Goal: Task Accomplishment & Management: Complete application form

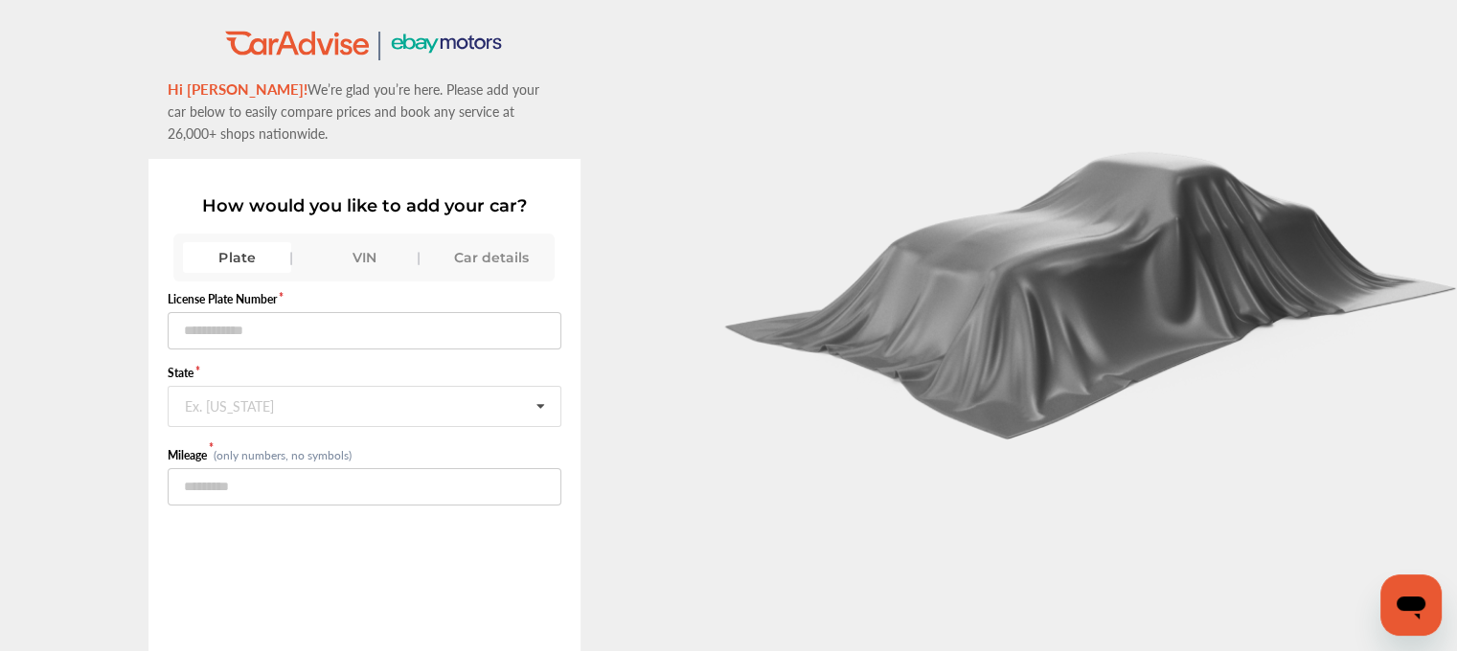
click at [215, 260] on div "Plate" at bounding box center [237, 257] width 108 height 31
click at [248, 351] on form "License Plate Number State Ex. [US_STATE] [US_STATE] [US_STATE] [US_STATE] [US_…" at bounding box center [365, 398] width 394 height 215
click at [181, 398] on input "text" at bounding box center [366, 405] width 392 height 37
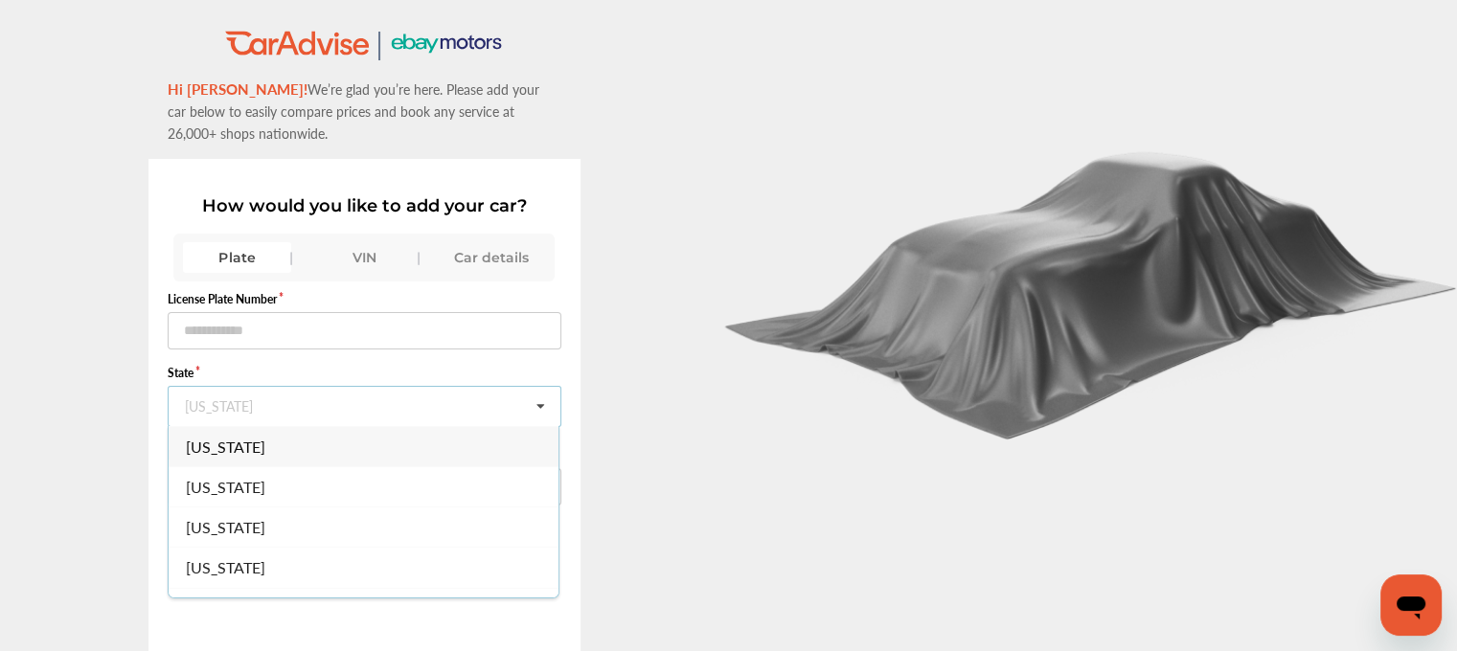
click at [115, 402] on div ".st0{fill:#00A993;} .st1{fill:#272B6B;} Hi [PERSON_NAME]! We’re glad you’re her…" at bounding box center [364, 406] width 729 height 755
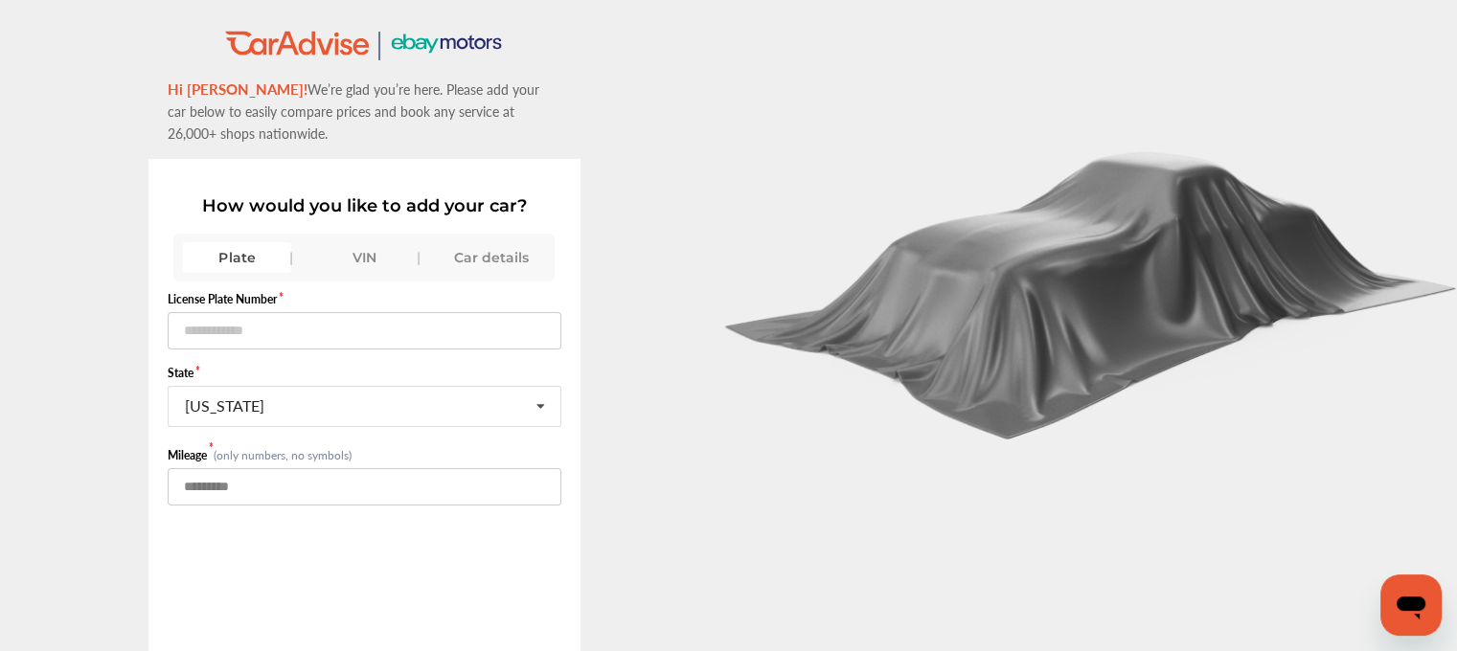
click at [186, 474] on input "number" at bounding box center [365, 486] width 394 height 37
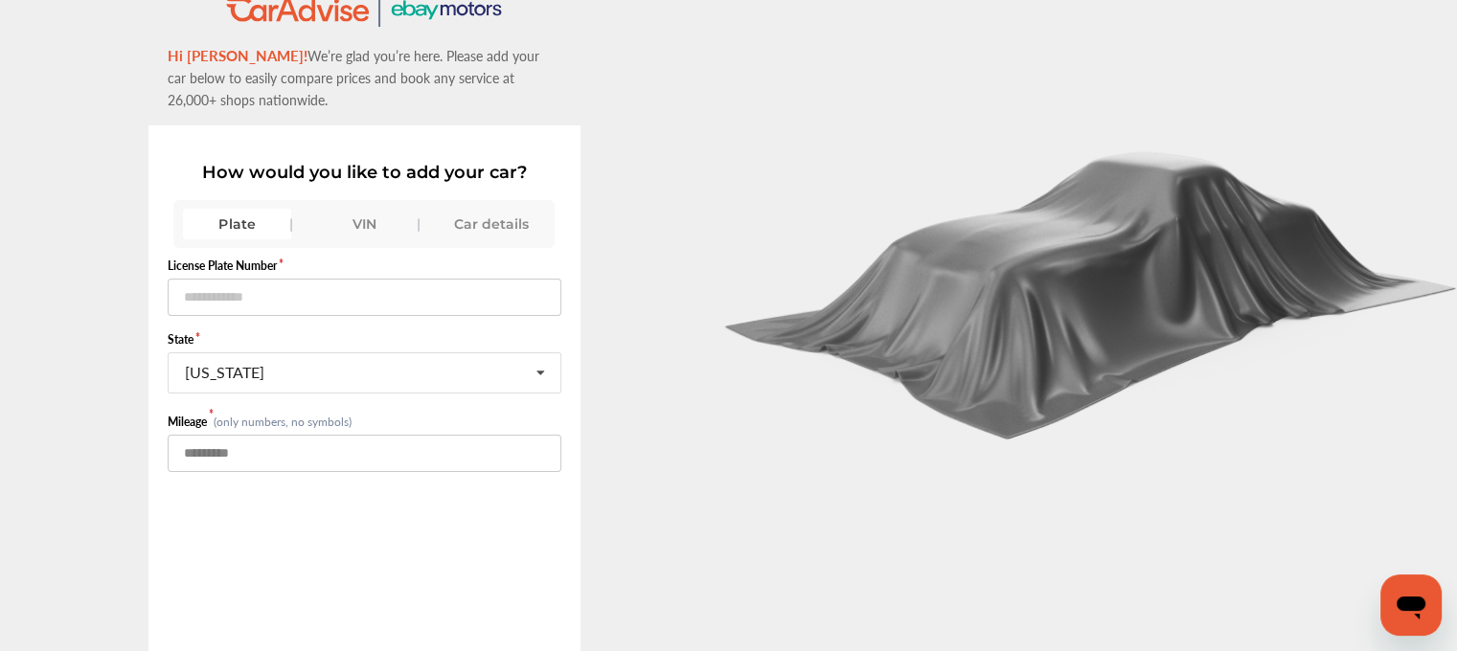
scroll to position [33, 0]
type input "*"
click at [366, 219] on div "VIN" at bounding box center [364, 225] width 108 height 31
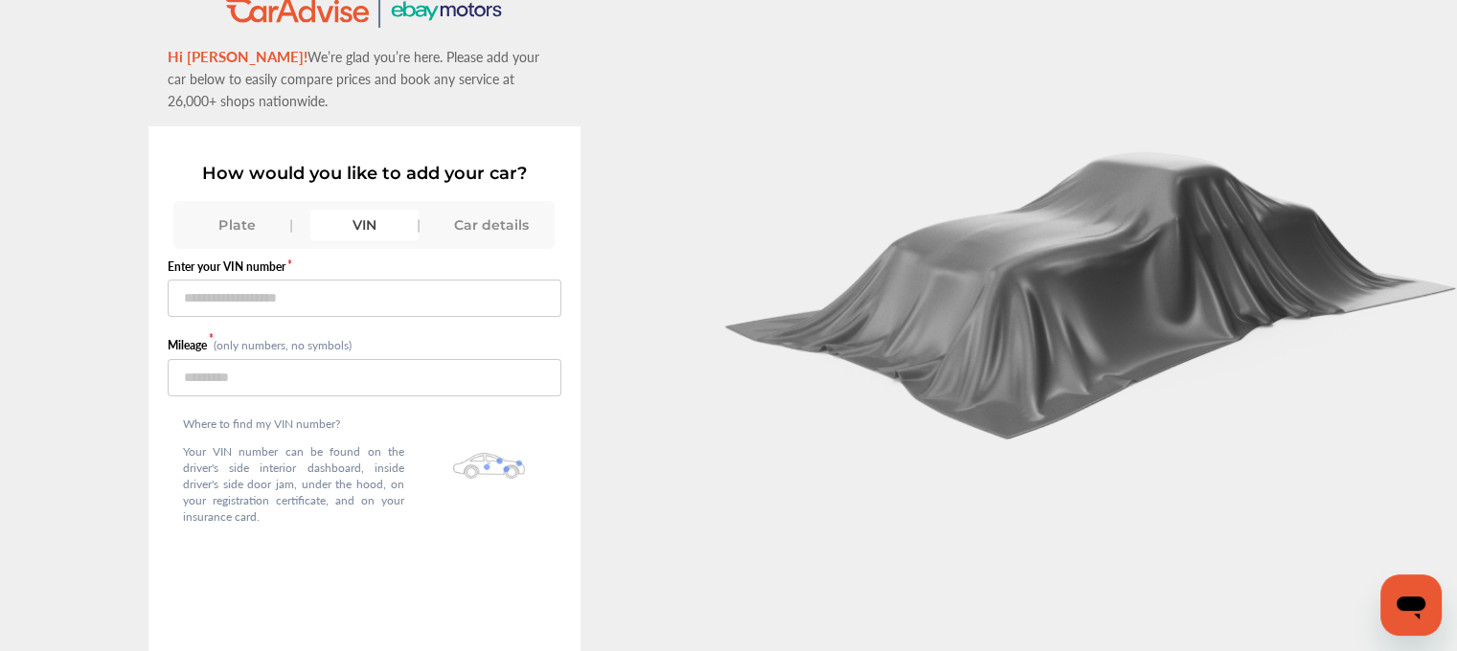
click at [472, 219] on div "Car details" at bounding box center [492, 225] width 108 height 31
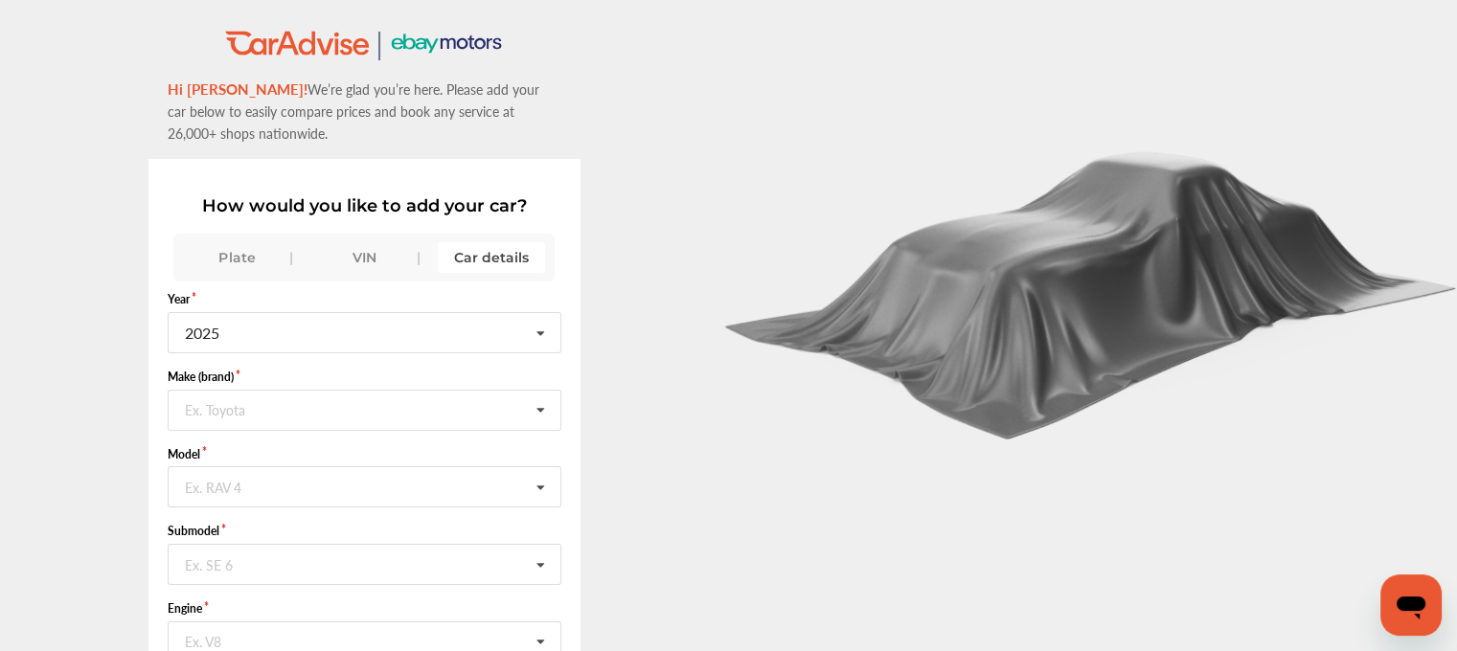
click at [350, 242] on div "VIN" at bounding box center [364, 257] width 108 height 31
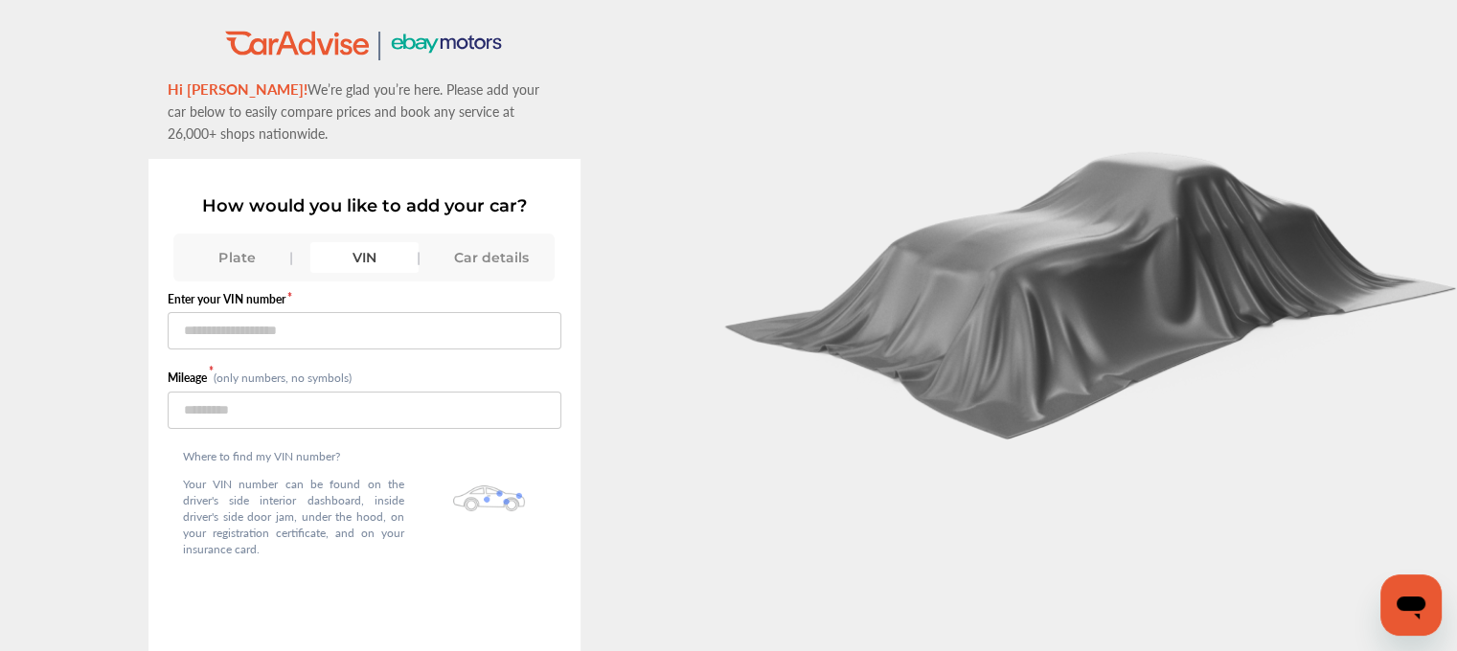
click at [529, 253] on div "Car details" at bounding box center [492, 257] width 108 height 31
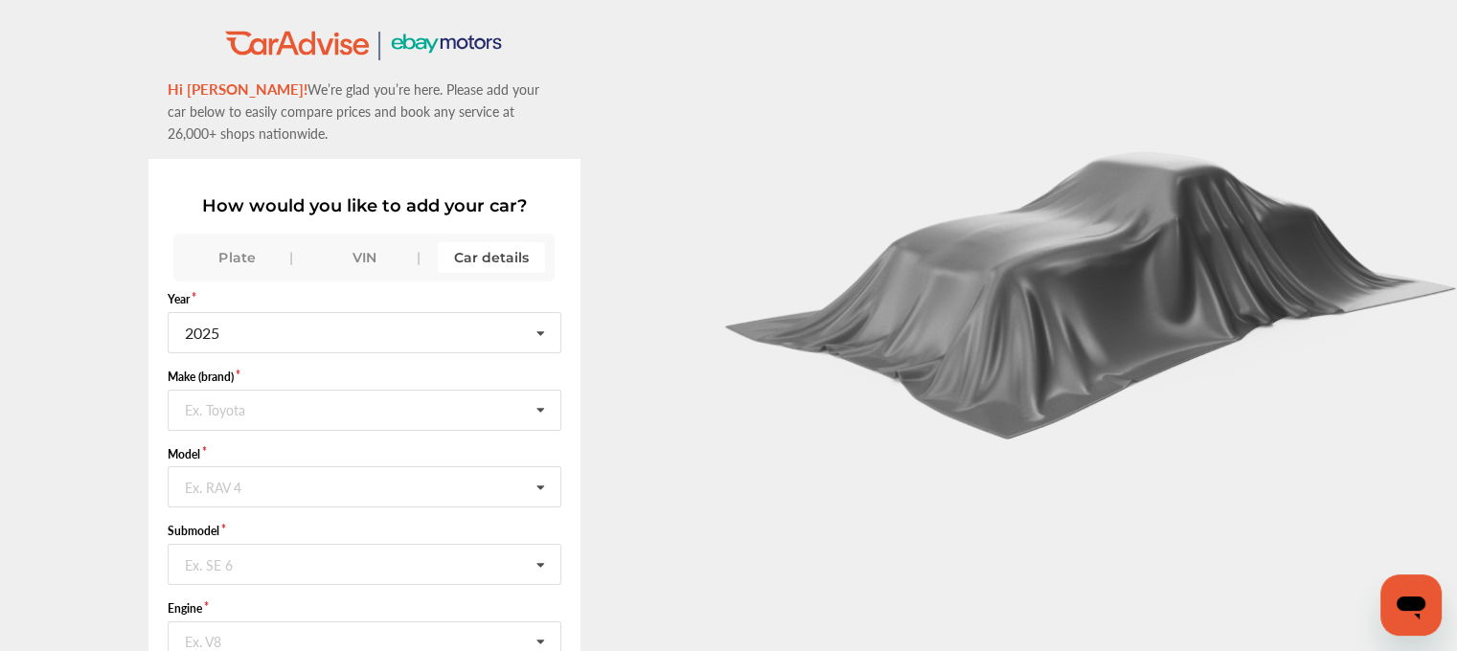
click at [338, 242] on div "VIN" at bounding box center [364, 257] width 108 height 31
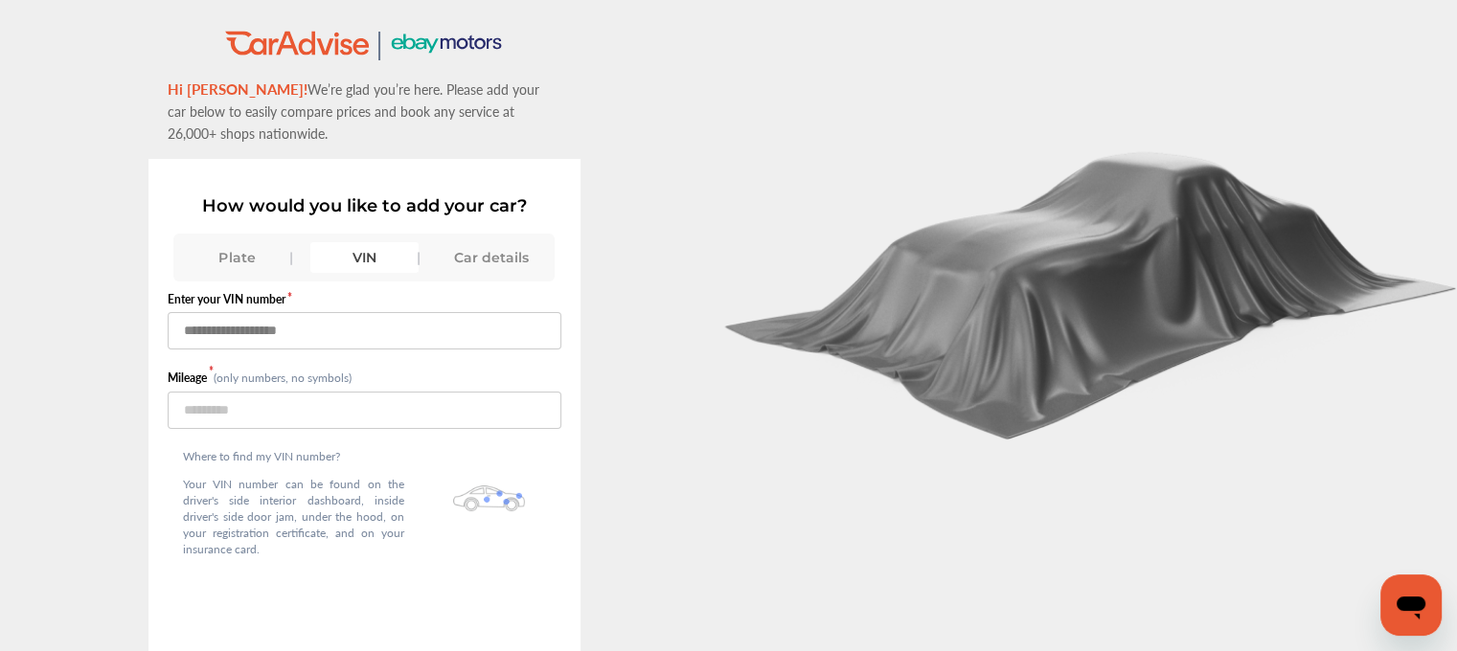
click at [304, 321] on input "text" at bounding box center [365, 330] width 394 height 37
click at [358, 249] on div "VIN" at bounding box center [364, 257] width 108 height 31
click at [239, 258] on div "Plate" at bounding box center [237, 257] width 108 height 31
